Goal: Check status

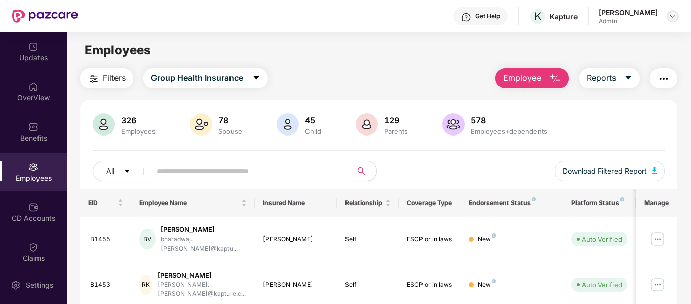
click at [668, 14] on div at bounding box center [673, 16] width 12 height 12
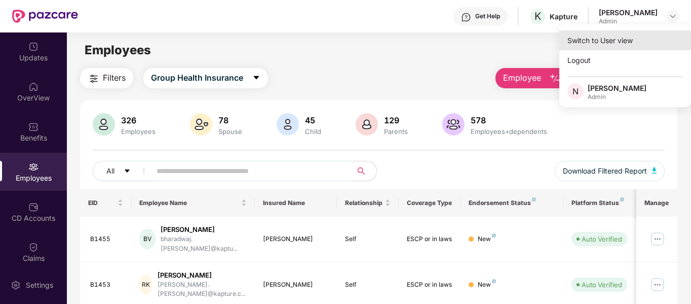
click at [594, 44] on div "Switch to User view" at bounding box center [625, 40] width 132 height 20
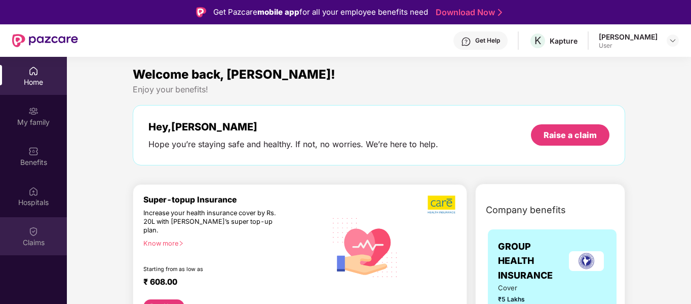
click at [34, 230] on img at bounding box center [33, 231] width 10 height 10
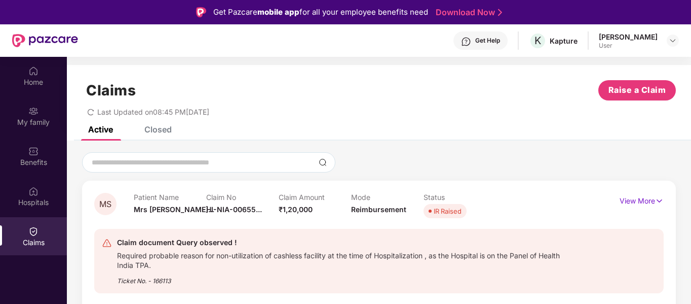
scroll to position [26, 0]
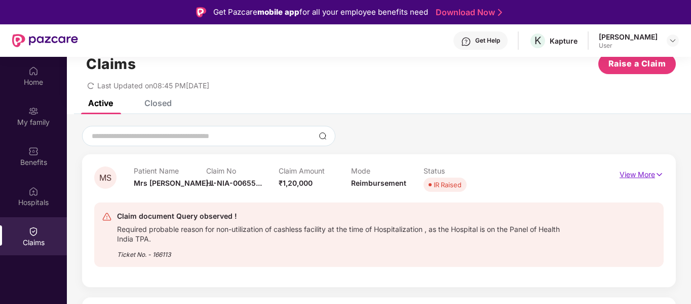
click at [652, 175] on p "View More" at bounding box center [642, 173] width 44 height 14
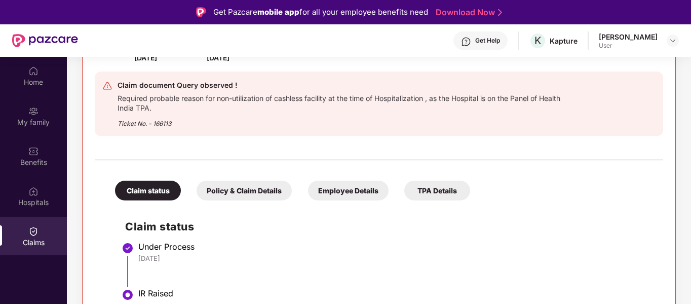
scroll to position [191, 0]
click at [157, 122] on div "Ticket No. - 166113" at bounding box center [341, 119] width 446 height 16
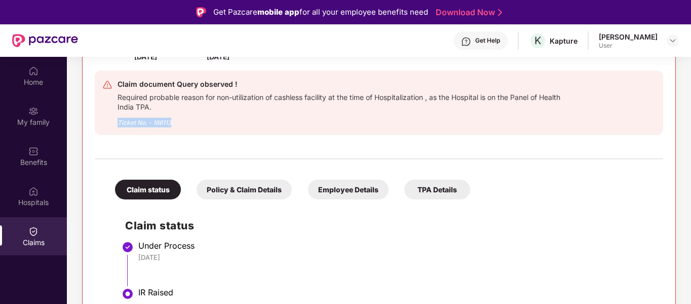
drag, startPoint x: 119, startPoint y: 122, endPoint x: 179, endPoint y: 125, distance: 59.9
click at [179, 125] on div "Ticket No. - 166113" at bounding box center [341, 119] width 446 height 16
copy div "Ticket No. - 166113"
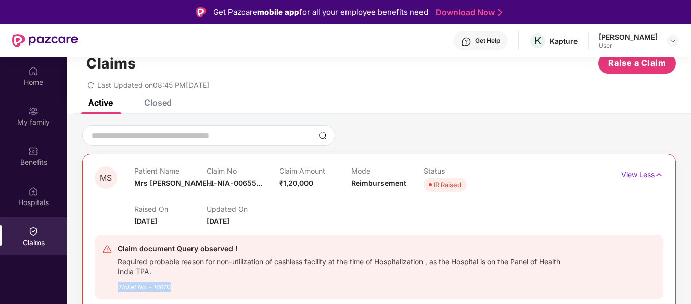
scroll to position [0, 0]
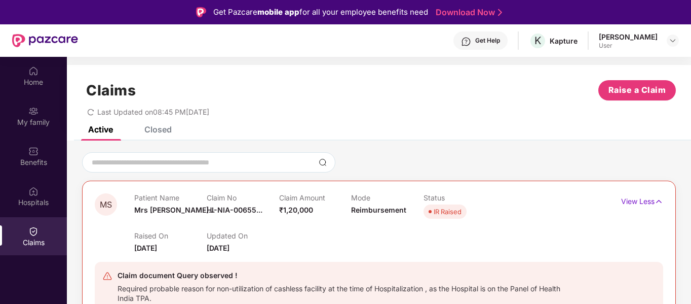
click at [168, 130] on div "Closed" at bounding box center [157, 129] width 27 height 10
